Goal: Navigation & Orientation: Find specific page/section

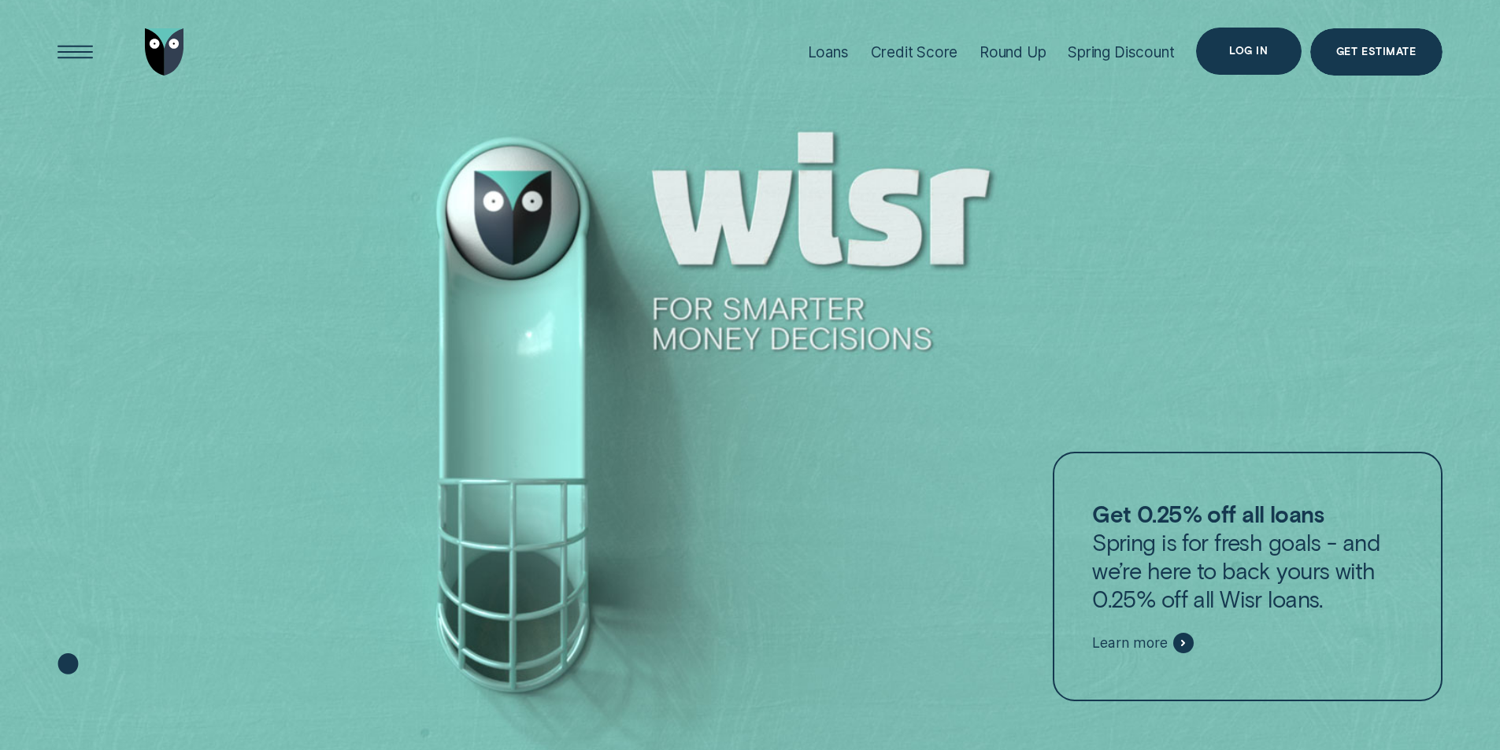
click at [1241, 55] on div "Log in" at bounding box center [1248, 50] width 39 height 9
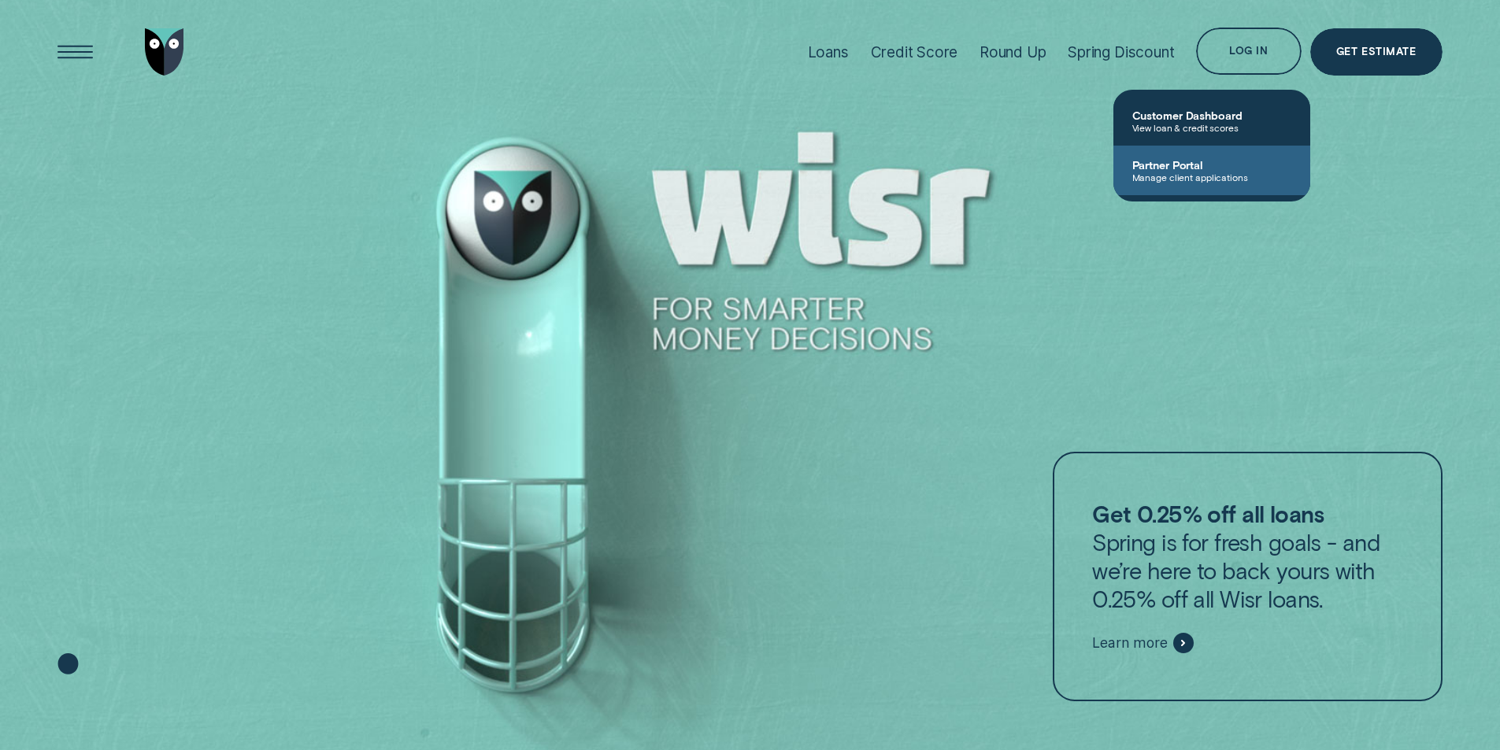
click at [1198, 175] on span "Manage client applications" at bounding box center [1211, 177] width 159 height 11
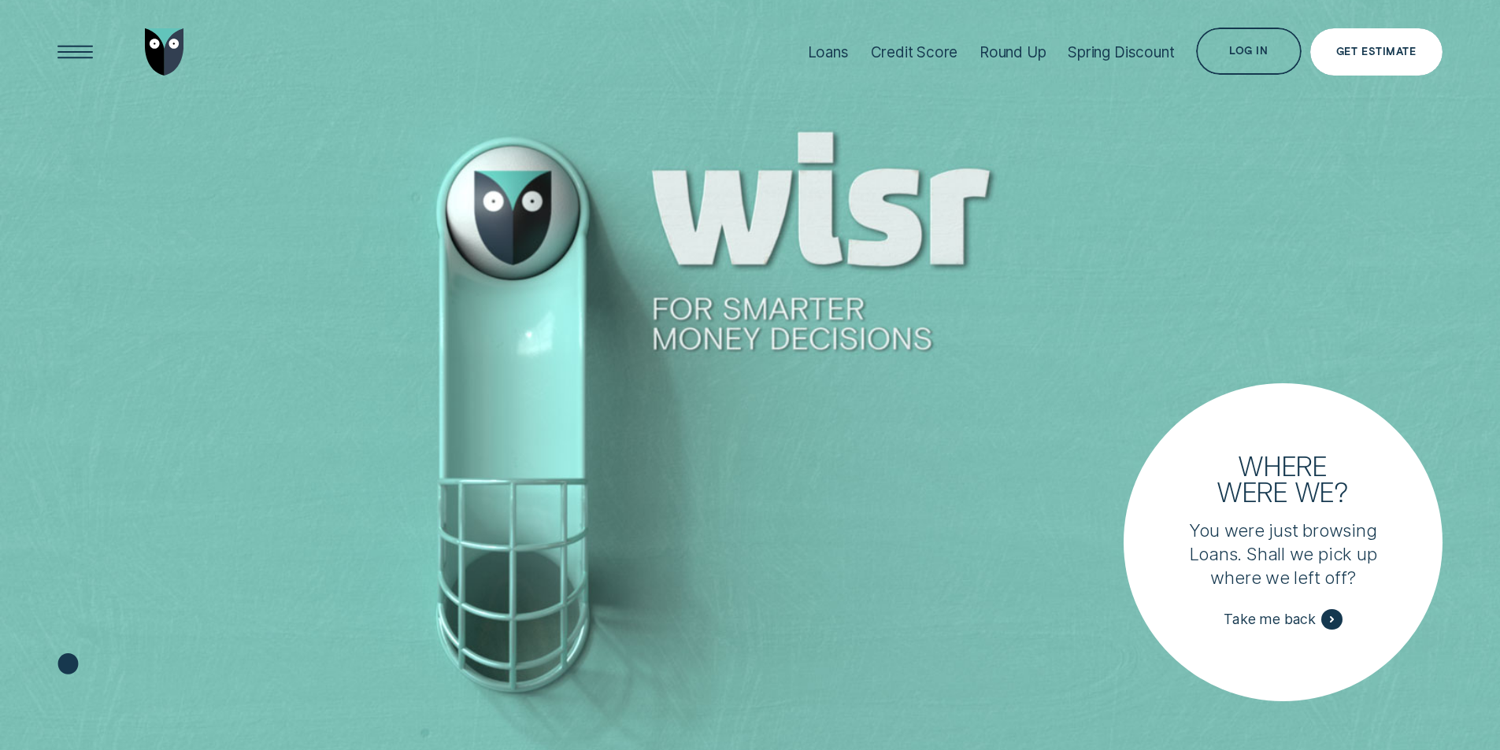
click at [1371, 52] on div "Get Estimate" at bounding box center [1376, 51] width 80 height 9
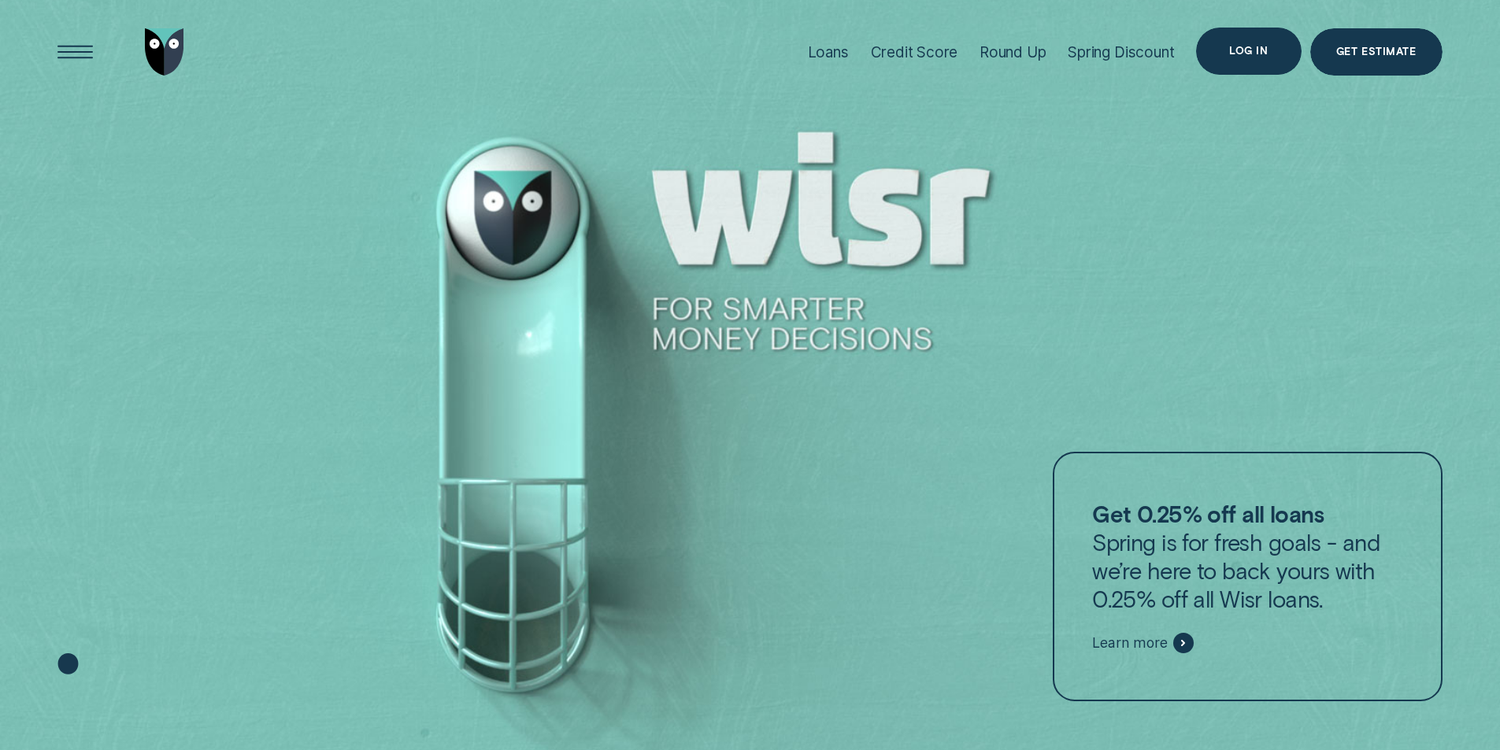
click at [1247, 62] on div "Log in" at bounding box center [1248, 51] width 105 height 47
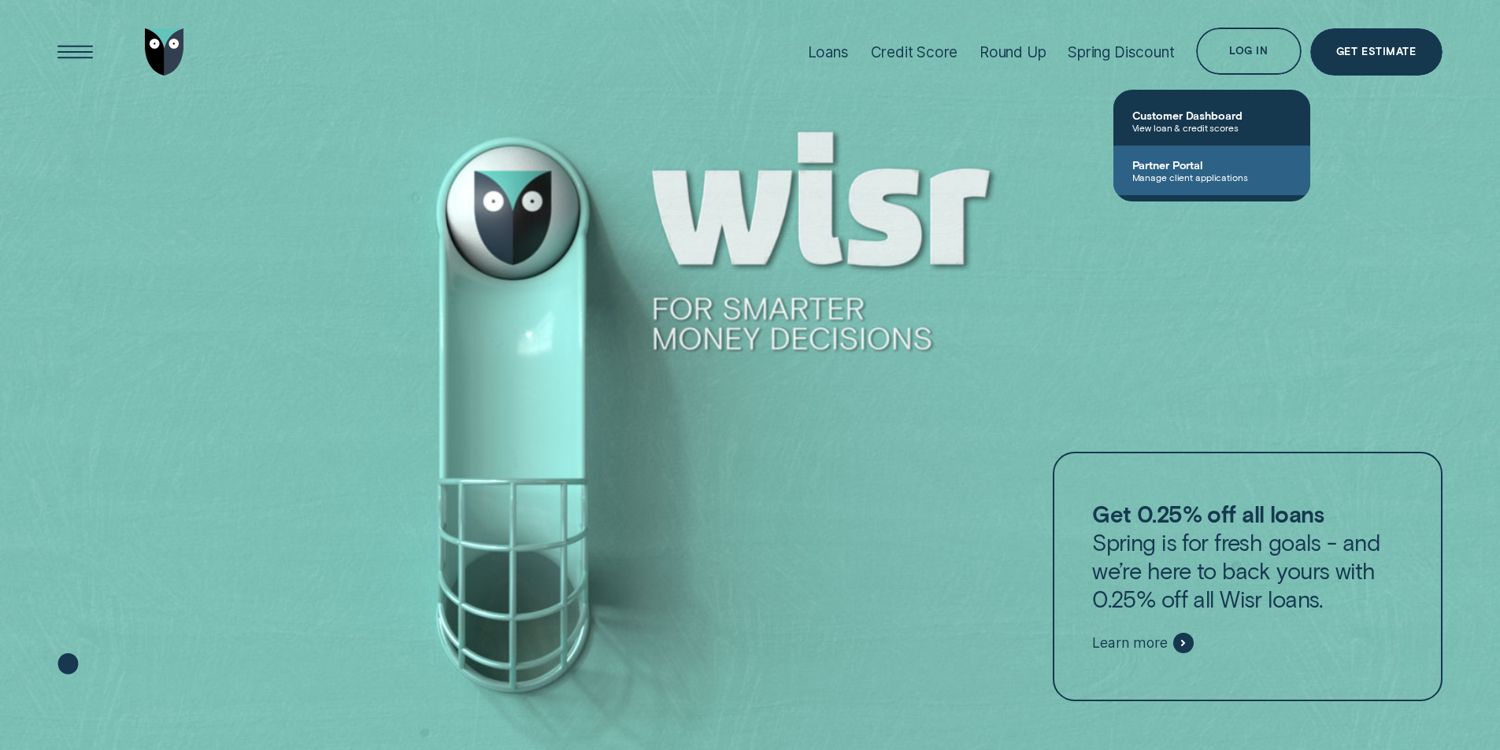
click at [1181, 167] on span "Partner Portal" at bounding box center [1211, 164] width 159 height 13
